Goal: Information Seeking & Learning: Check status

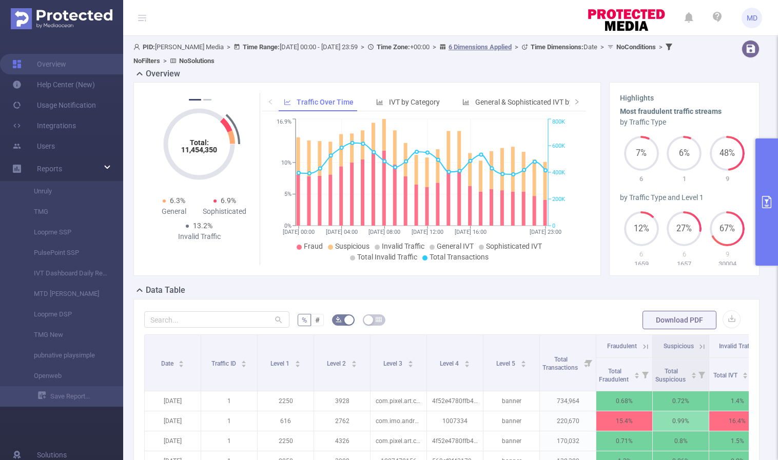
scroll to position [67, 0]
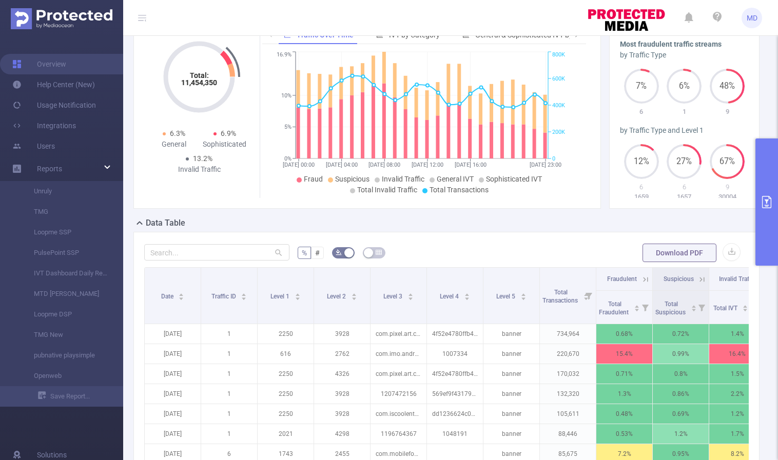
click at [765, 200] on icon "primary" at bounding box center [766, 202] width 9 height 12
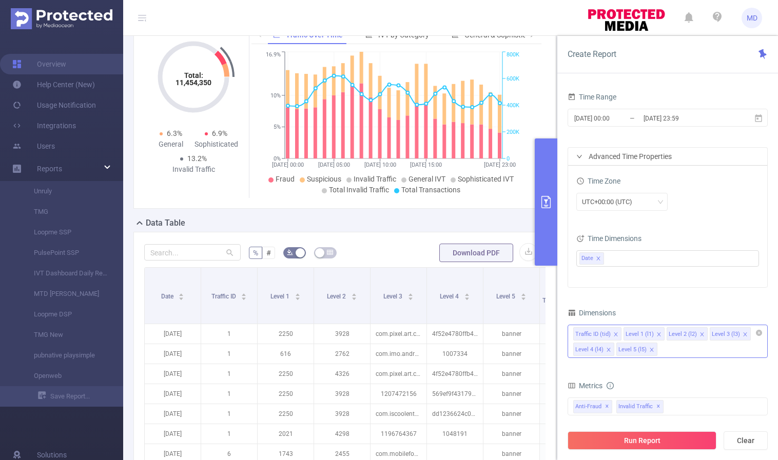
click at [649, 349] on icon "icon: close" at bounding box center [651, 350] width 4 height 4
click at [700, 334] on icon "icon: close" at bounding box center [701, 334] width 5 height 5
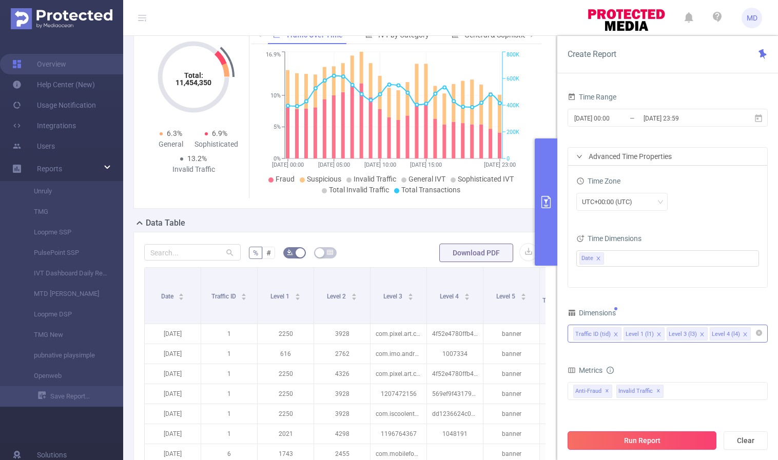
click at [640, 437] on button "Run Report" at bounding box center [641, 440] width 149 height 18
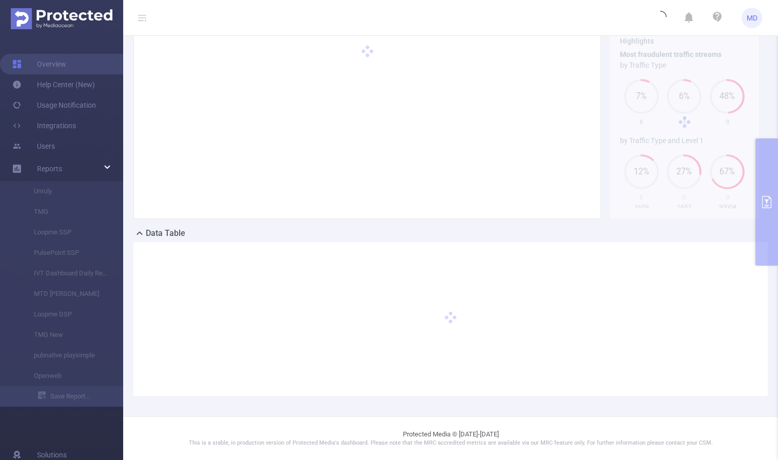
scroll to position [56, 0]
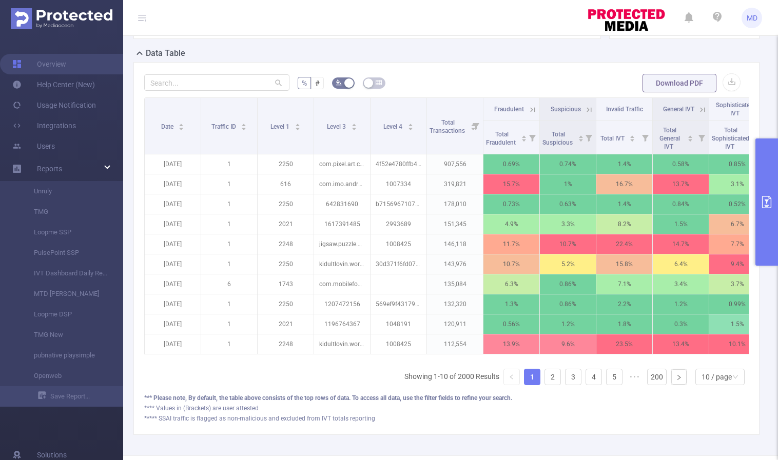
scroll to position [283, 0]
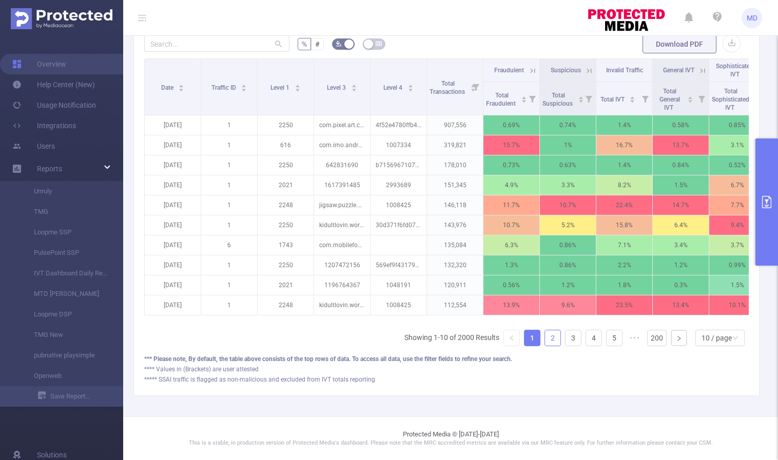
click at [545, 336] on link "2" at bounding box center [552, 337] width 15 height 15
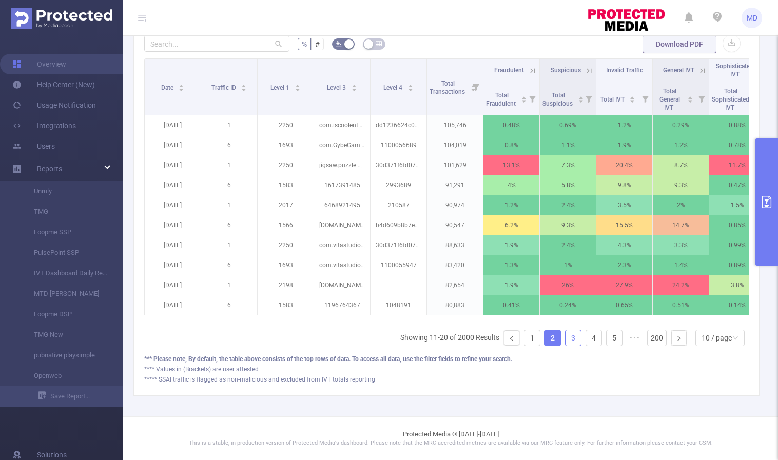
click at [566, 339] on link "3" at bounding box center [572, 337] width 15 height 15
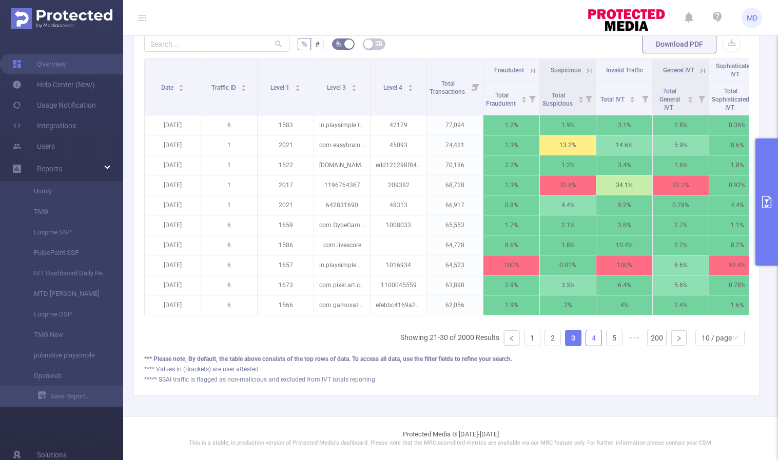
click at [586, 338] on link "4" at bounding box center [593, 337] width 15 height 15
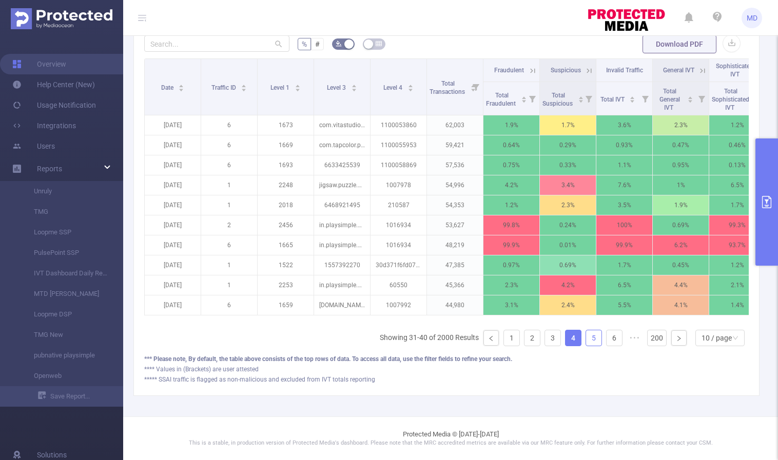
click at [586, 337] on link "5" at bounding box center [593, 337] width 15 height 15
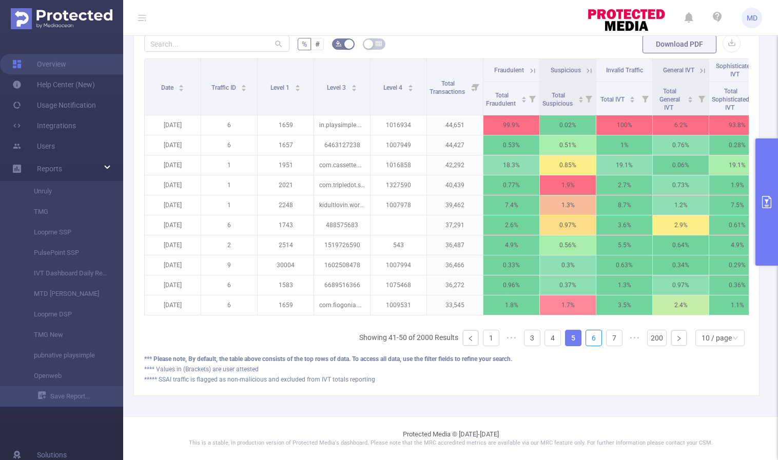
click at [586, 337] on link "6" at bounding box center [593, 337] width 15 height 15
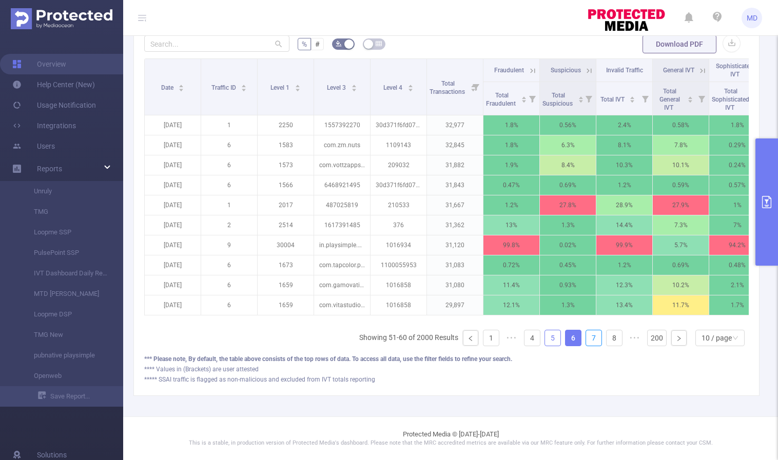
click at [586, 337] on link "7" at bounding box center [593, 337] width 15 height 15
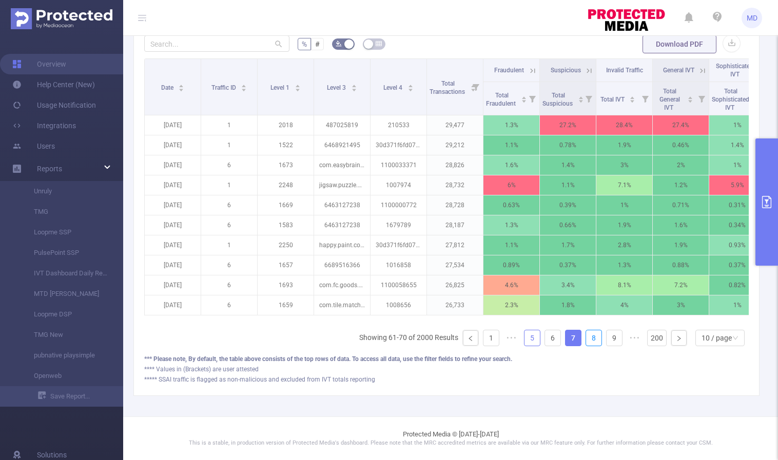
click at [586, 337] on link "8" at bounding box center [593, 337] width 15 height 15
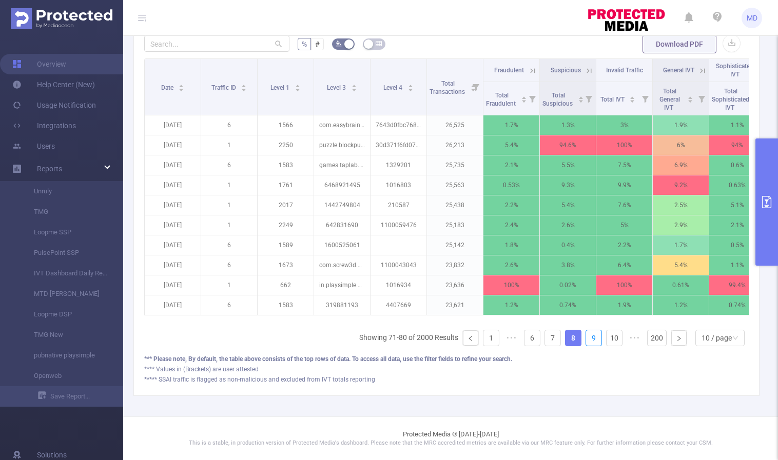
click at [586, 337] on link "9" at bounding box center [593, 337] width 15 height 15
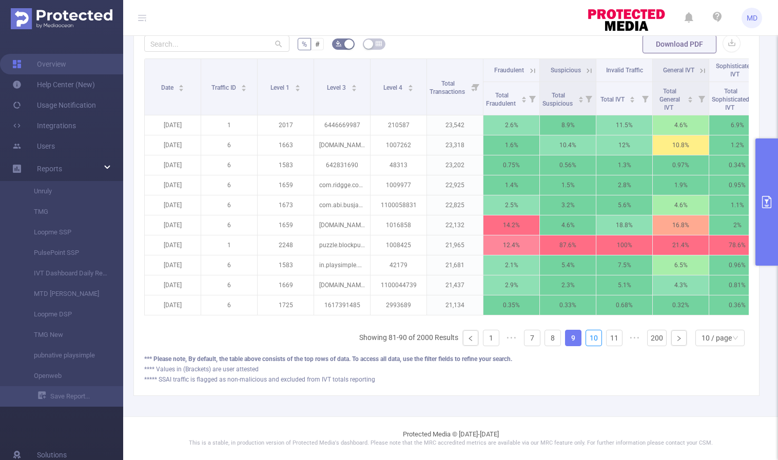
click at [586, 337] on link "10" at bounding box center [593, 337] width 15 height 15
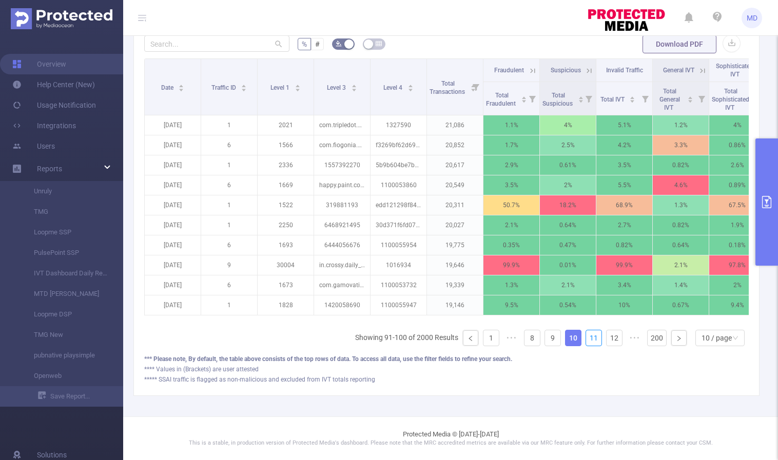
click at [586, 337] on link "11" at bounding box center [593, 337] width 15 height 15
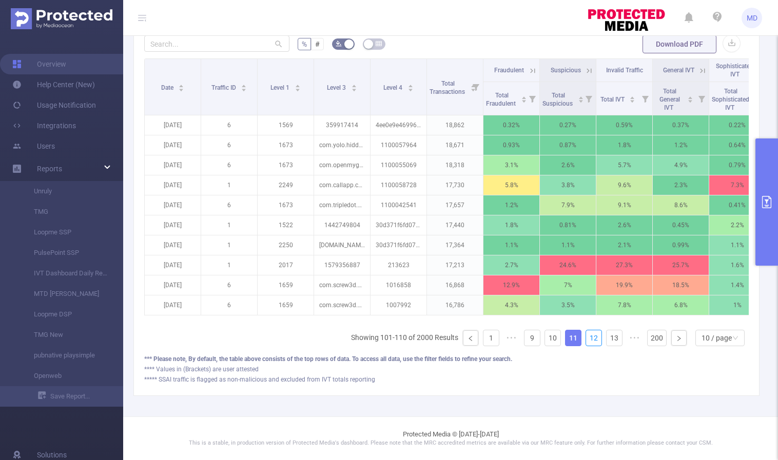
click at [586, 337] on link "12" at bounding box center [593, 337] width 15 height 15
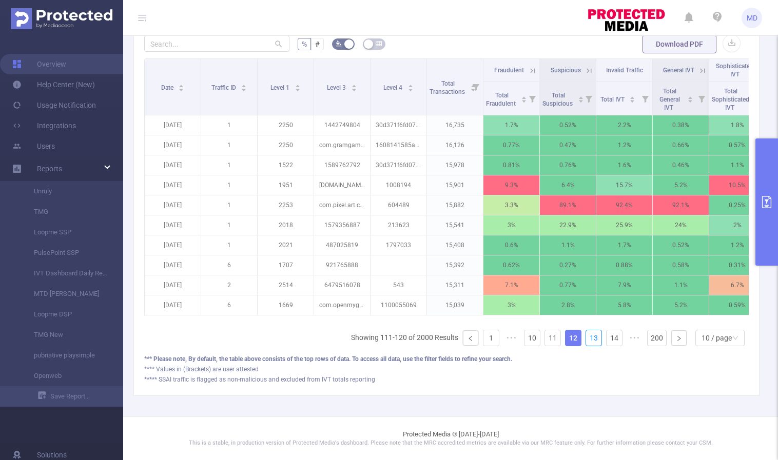
click at [586, 337] on link "13" at bounding box center [593, 337] width 15 height 15
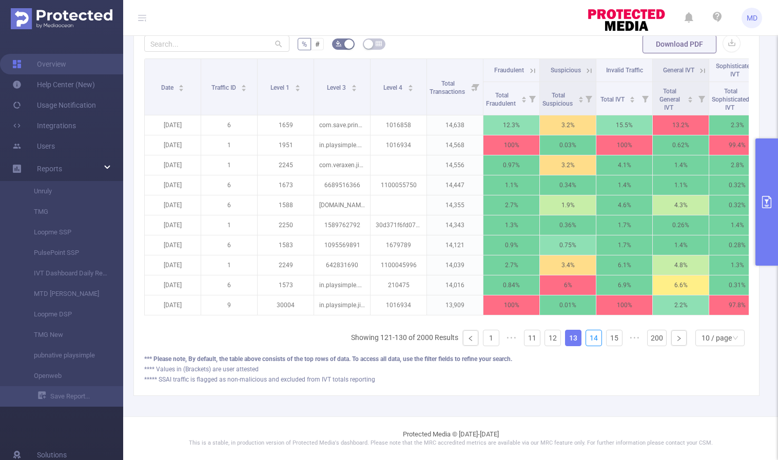
click at [586, 337] on link "14" at bounding box center [593, 337] width 15 height 15
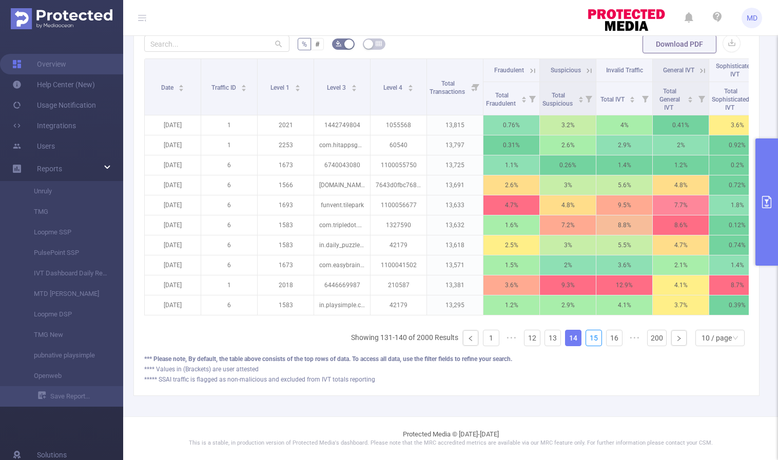
click at [586, 337] on link "15" at bounding box center [593, 337] width 15 height 15
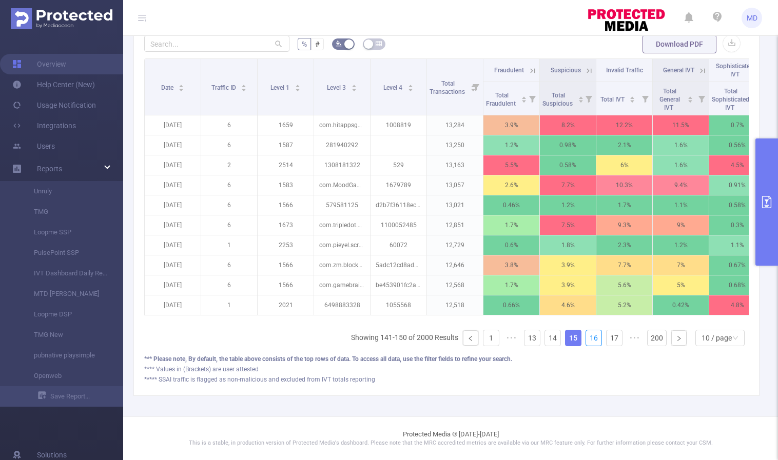
click at [586, 337] on link "16" at bounding box center [593, 337] width 15 height 15
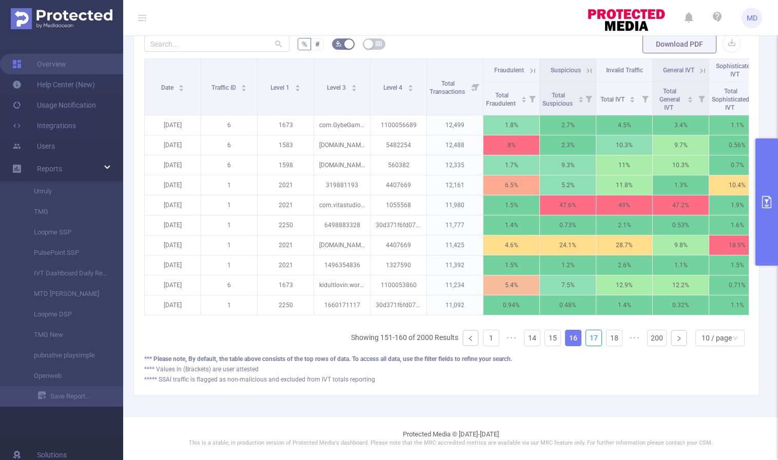
click at [586, 337] on link "17" at bounding box center [593, 337] width 15 height 15
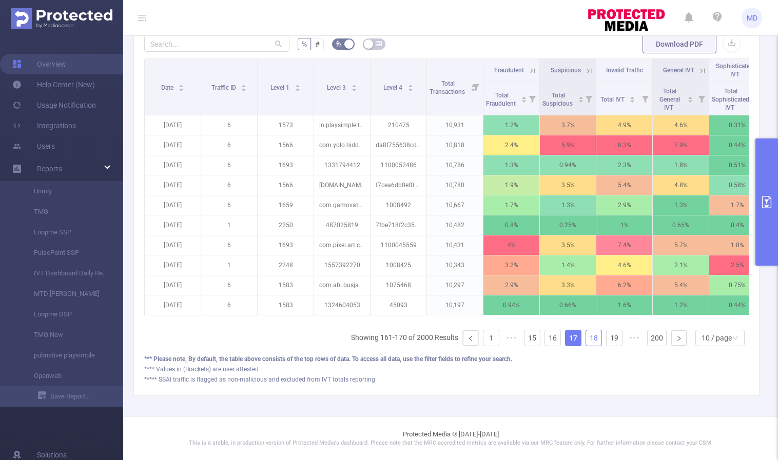
click at [586, 336] on link "18" at bounding box center [593, 337] width 15 height 15
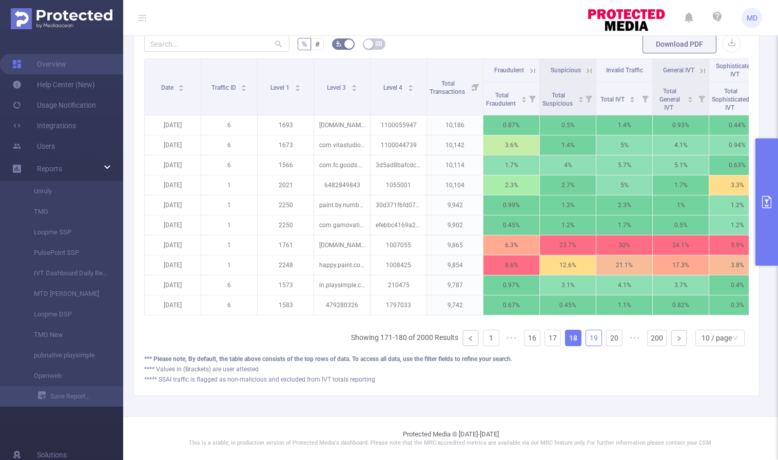
click at [586, 336] on link "19" at bounding box center [593, 337] width 15 height 15
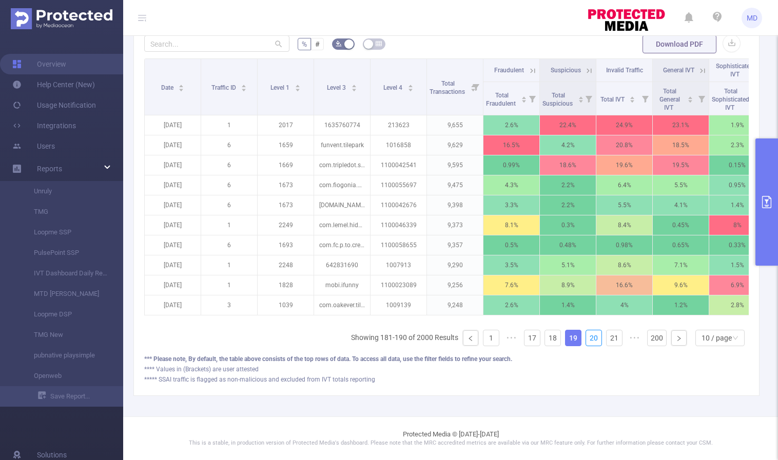
click at [586, 336] on link "20" at bounding box center [593, 337] width 15 height 15
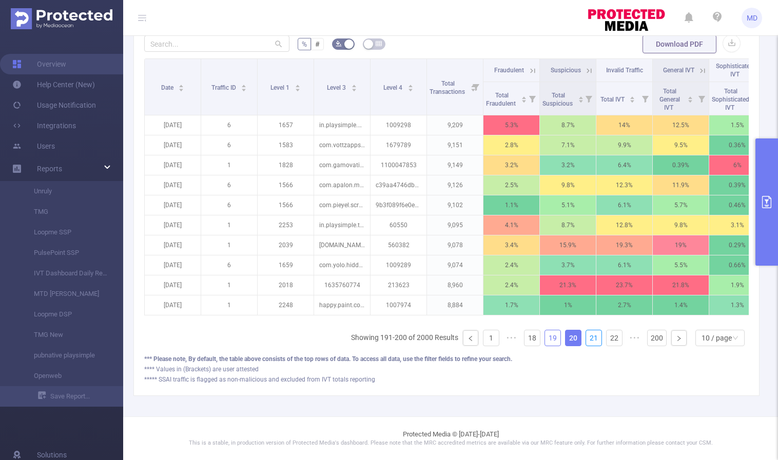
click at [586, 336] on link "21" at bounding box center [593, 337] width 15 height 15
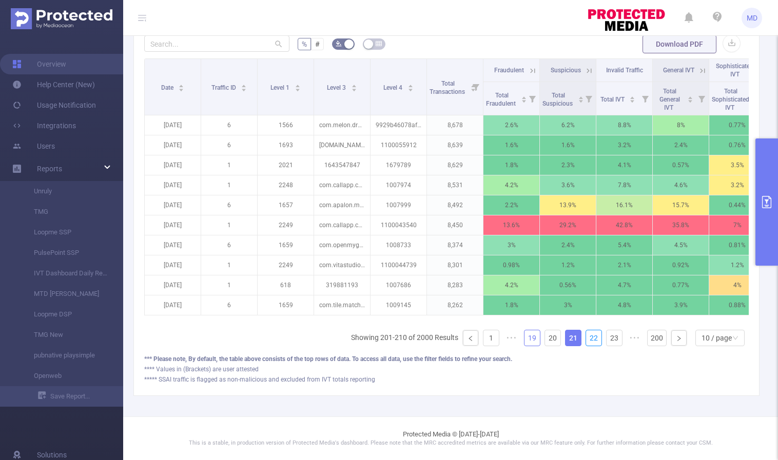
click at [586, 336] on link "22" at bounding box center [593, 337] width 15 height 15
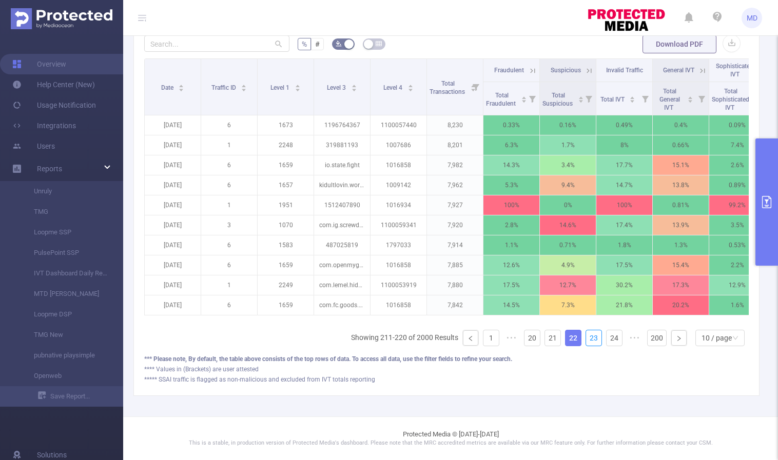
click at [586, 336] on link "23" at bounding box center [593, 337] width 15 height 15
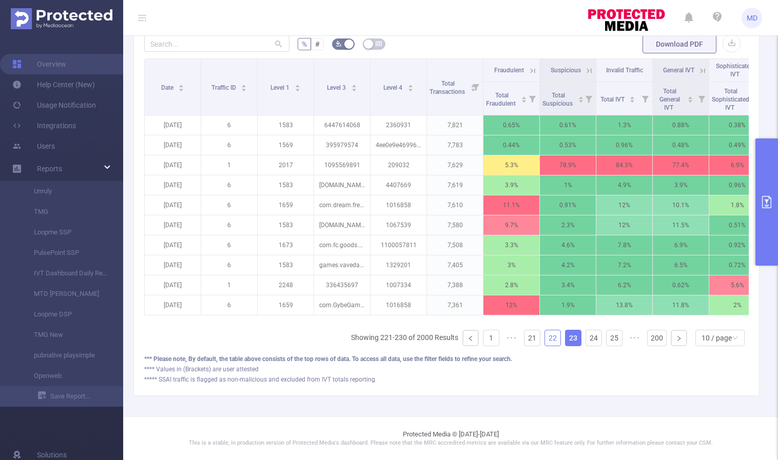
click at [545, 340] on link "22" at bounding box center [552, 337] width 15 height 15
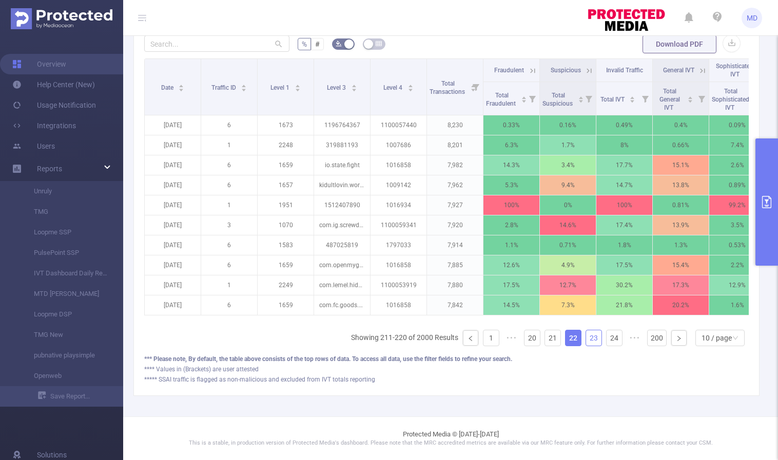
click at [586, 338] on link "23" at bounding box center [593, 337] width 15 height 15
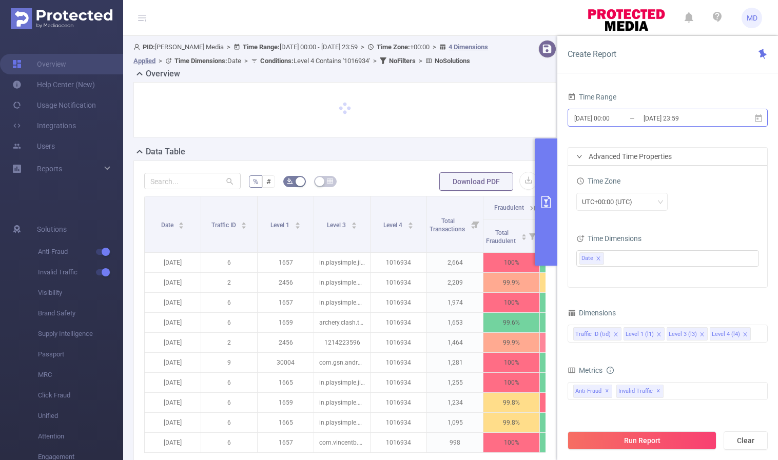
click at [608, 122] on input "2025-08-13 00:00" at bounding box center [614, 118] width 83 height 14
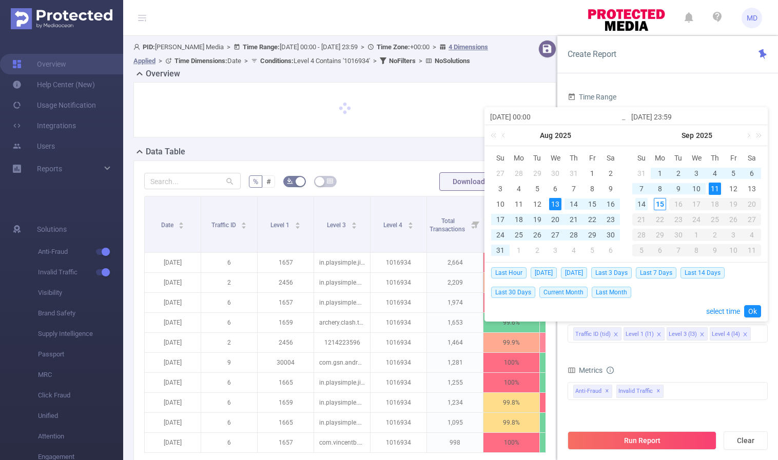
click at [642, 204] on div "14" at bounding box center [641, 204] width 12 height 12
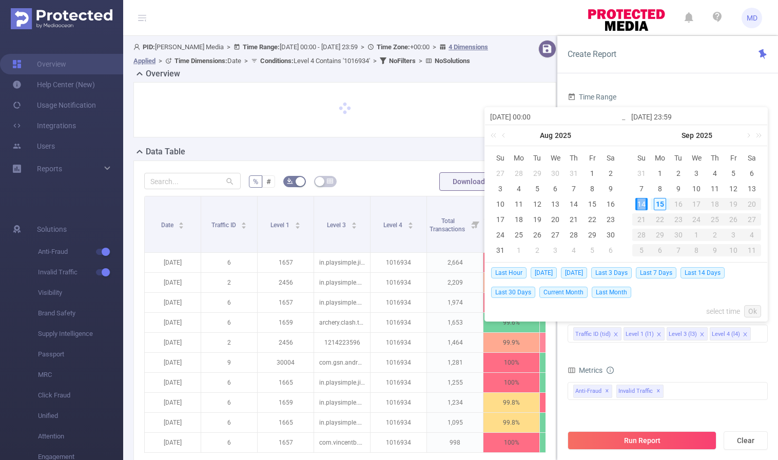
click at [642, 204] on div "14" at bounding box center [641, 204] width 12 height 12
type input "[DATE] 00:00"
type input "[DATE] 23:59"
type input "[DATE] 00:00"
type input "[DATE] 23:59"
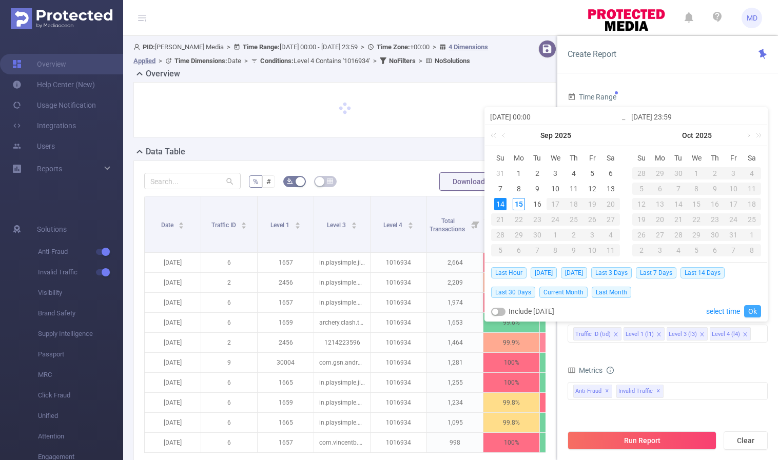
click at [753, 313] on link "Ok" at bounding box center [752, 311] width 17 height 12
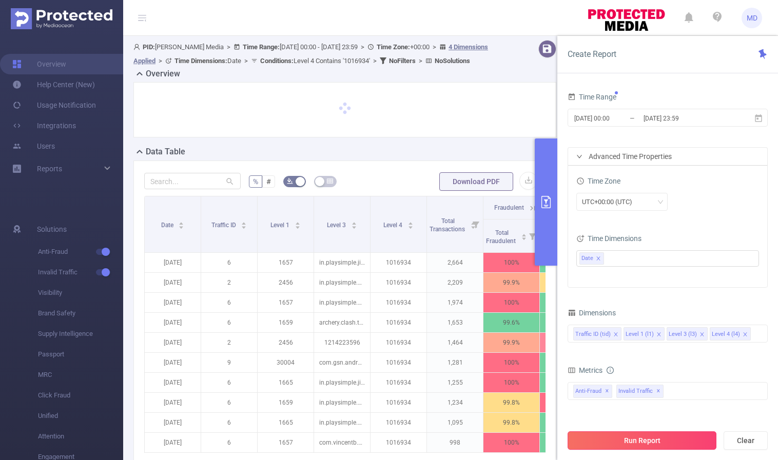
click at [634, 441] on button "Run Report" at bounding box center [641, 440] width 149 height 18
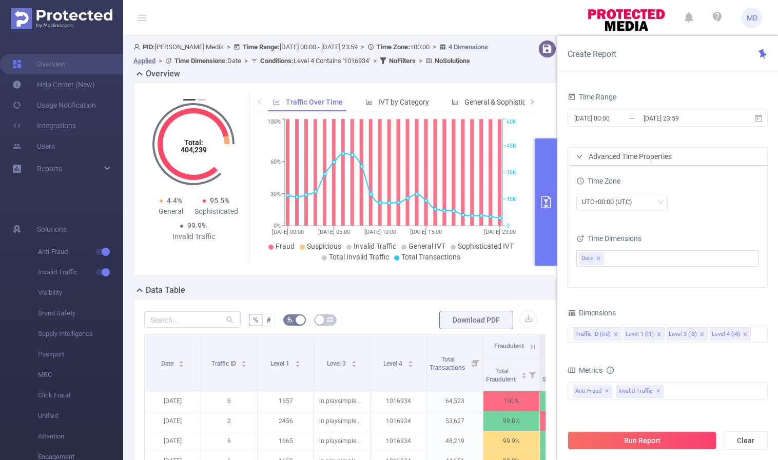
click at [547, 203] on icon "primary" at bounding box center [546, 202] width 12 height 12
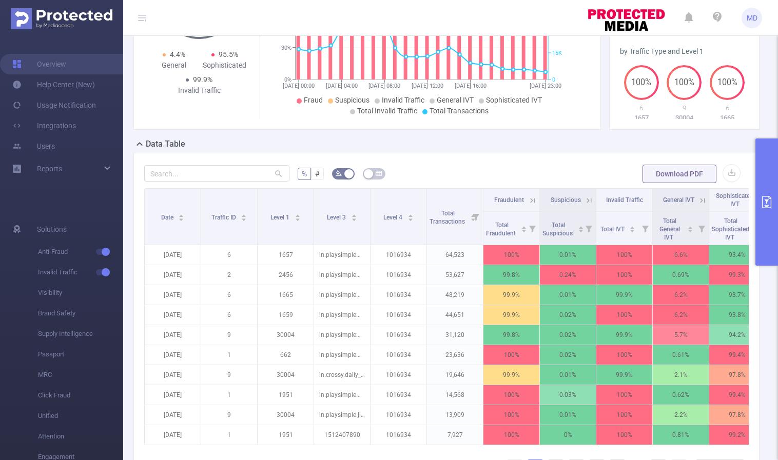
scroll to position [212, 0]
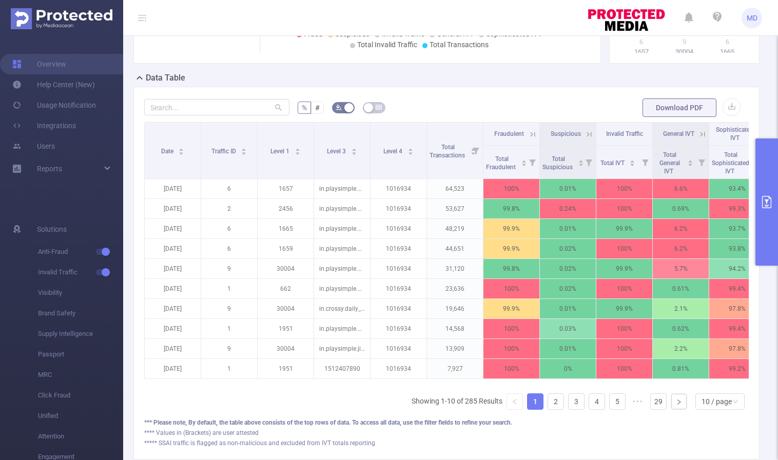
click at [583, 132] on icon at bounding box center [587, 134] width 12 height 10
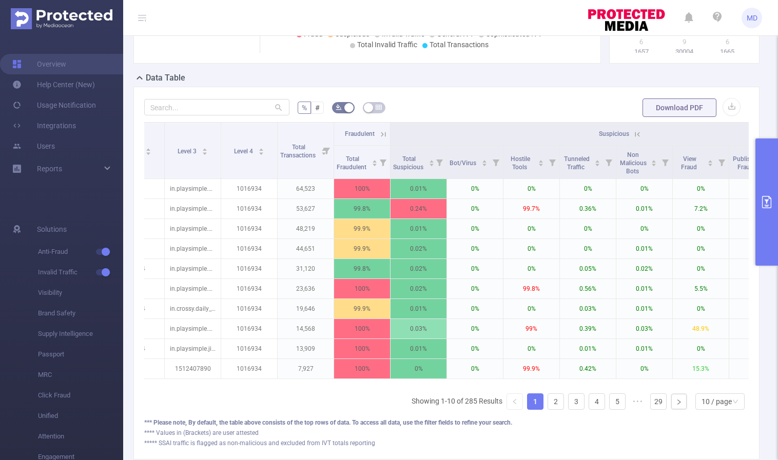
scroll to position [0, 191]
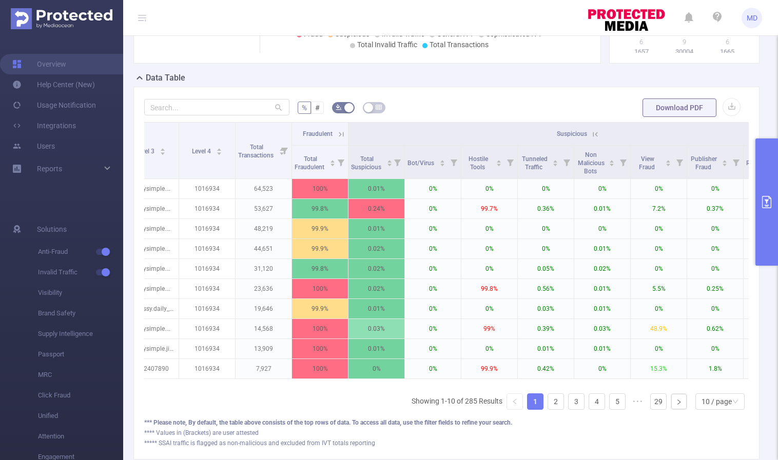
click at [594, 133] on icon at bounding box center [594, 134] width 9 height 9
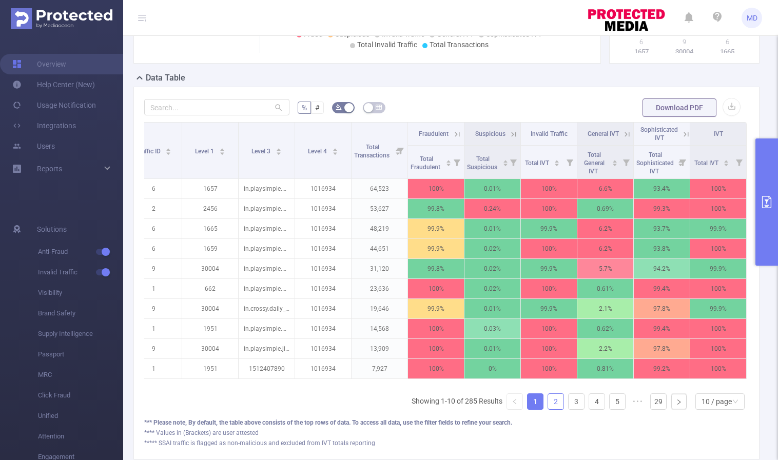
click at [551, 408] on link "2" at bounding box center [555, 401] width 15 height 15
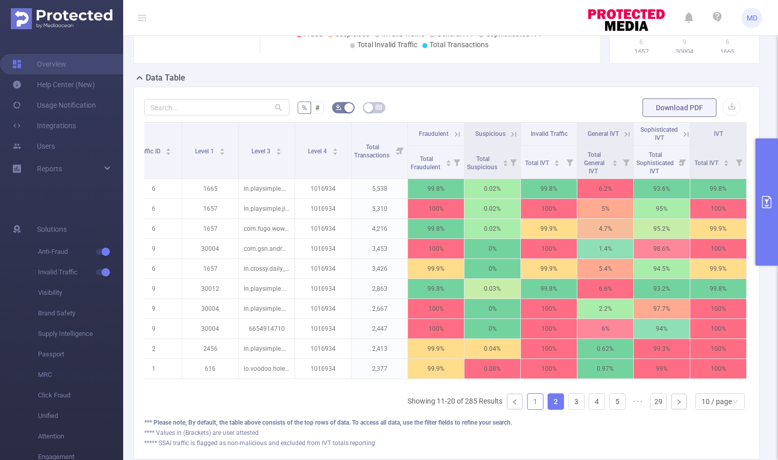
click at [527, 409] on link "1" at bounding box center [534, 401] width 15 height 15
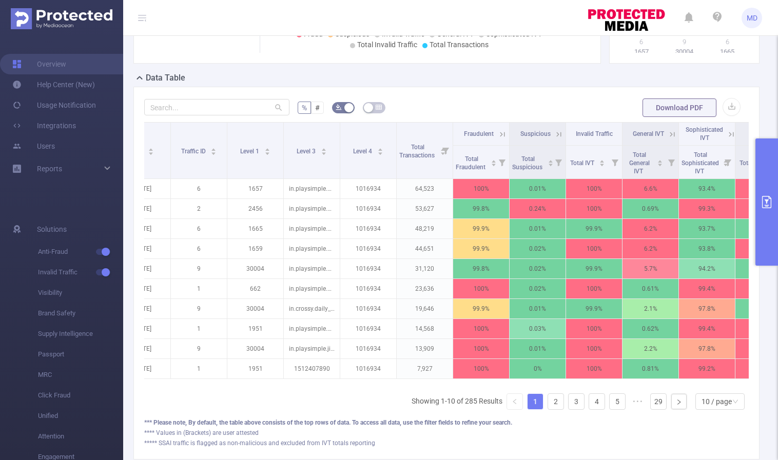
scroll to position [0, 0]
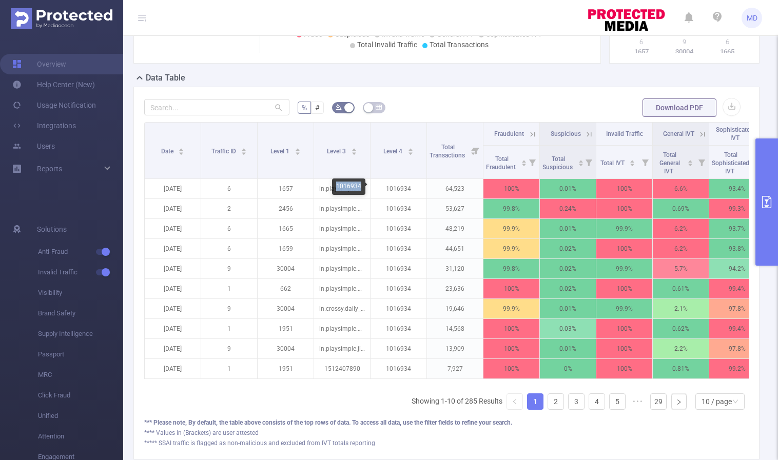
drag, startPoint x: 336, startPoint y: 186, endPoint x: 360, endPoint y: 187, distance: 23.1
click at [360, 187] on div "1016934" at bounding box center [348, 186] width 33 height 16
copy div "1016934"
click at [529, 131] on icon at bounding box center [532, 134] width 9 height 9
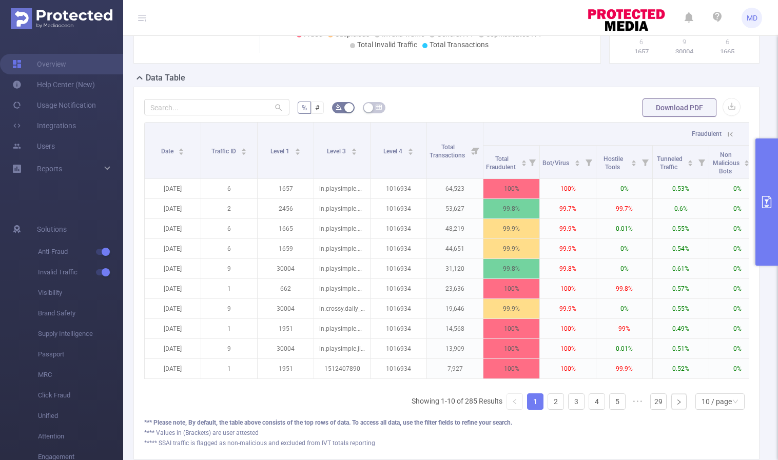
click at [729, 132] on icon at bounding box center [729, 134] width 9 height 9
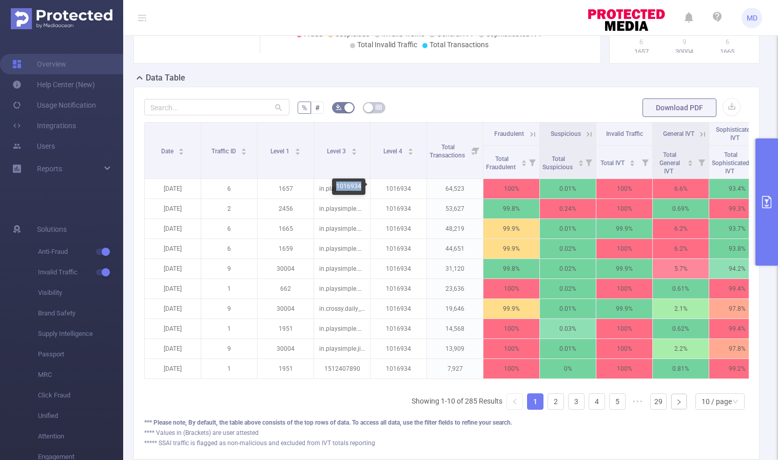
drag, startPoint x: 337, startPoint y: 187, endPoint x: 360, endPoint y: 187, distance: 22.6
click at [360, 187] on div "1016934" at bounding box center [348, 186] width 33 height 16
copy div "1016934"
click at [769, 205] on icon "primary" at bounding box center [766, 202] width 12 height 12
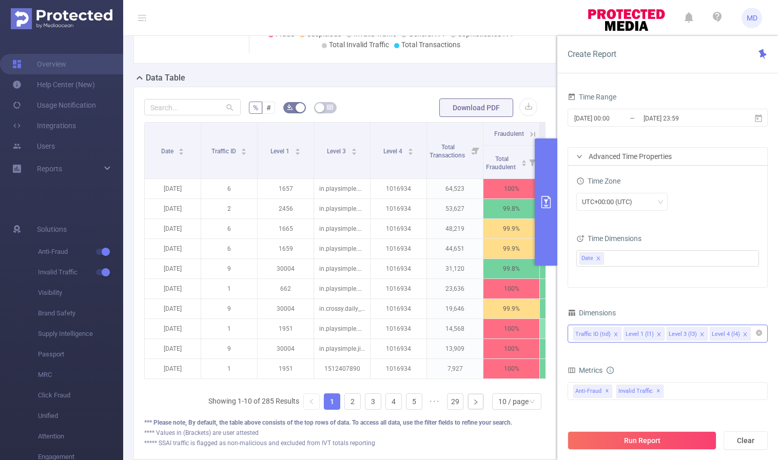
click at [700, 332] on icon "icon: close" at bounding box center [701, 334] width 5 height 5
click at [627, 444] on button "Run Report" at bounding box center [641, 440] width 149 height 18
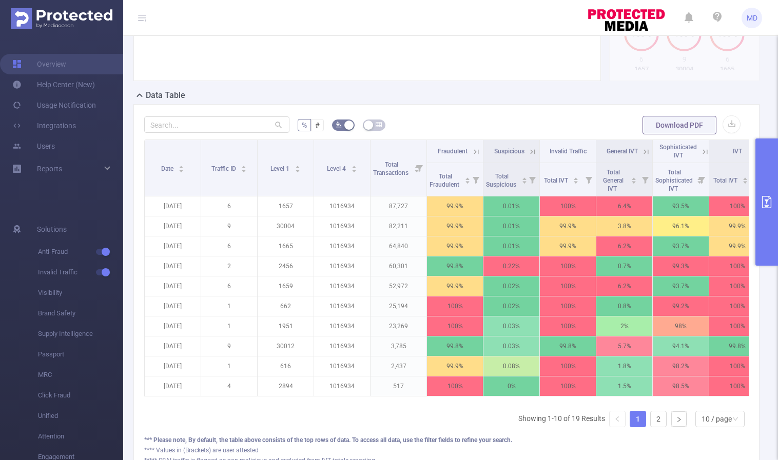
scroll to position [283, 0]
